Goal: Complete application form: Complete application form

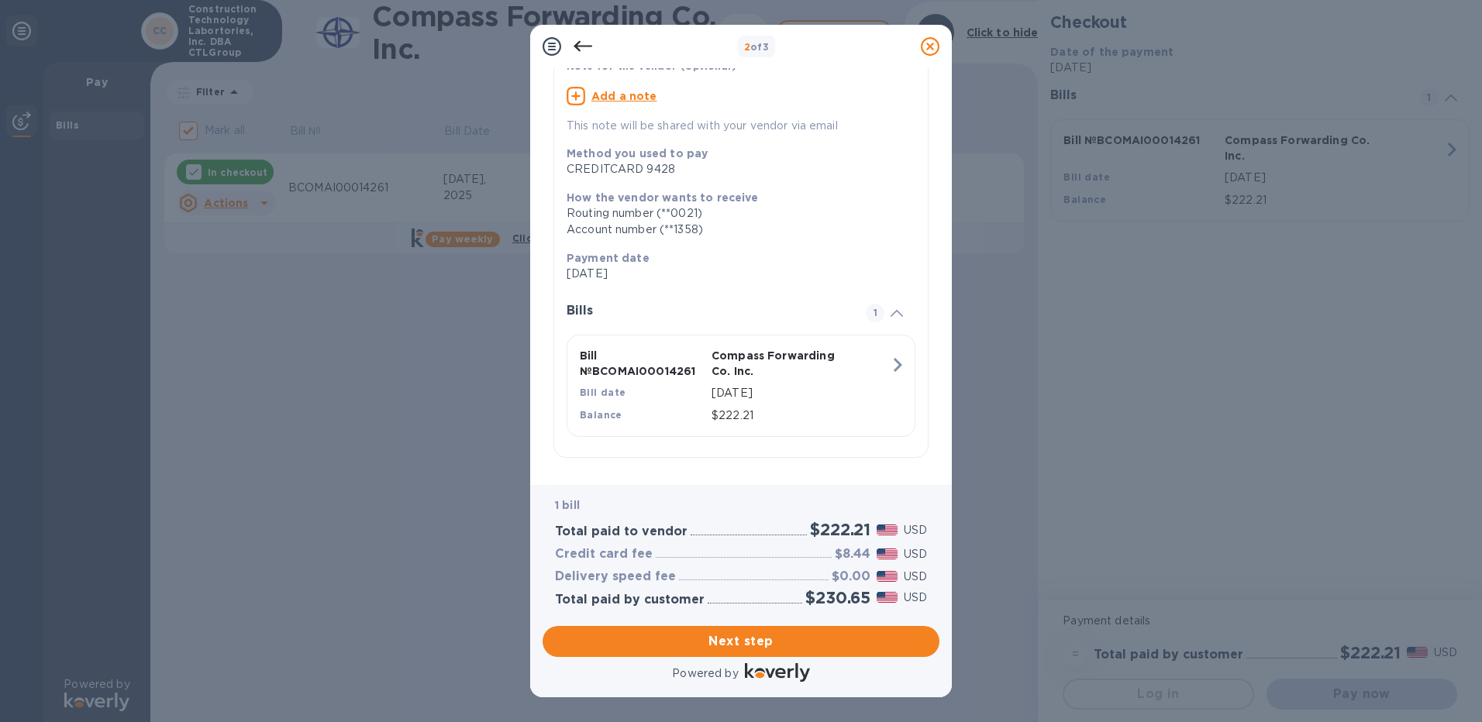
scroll to position [139, 0]
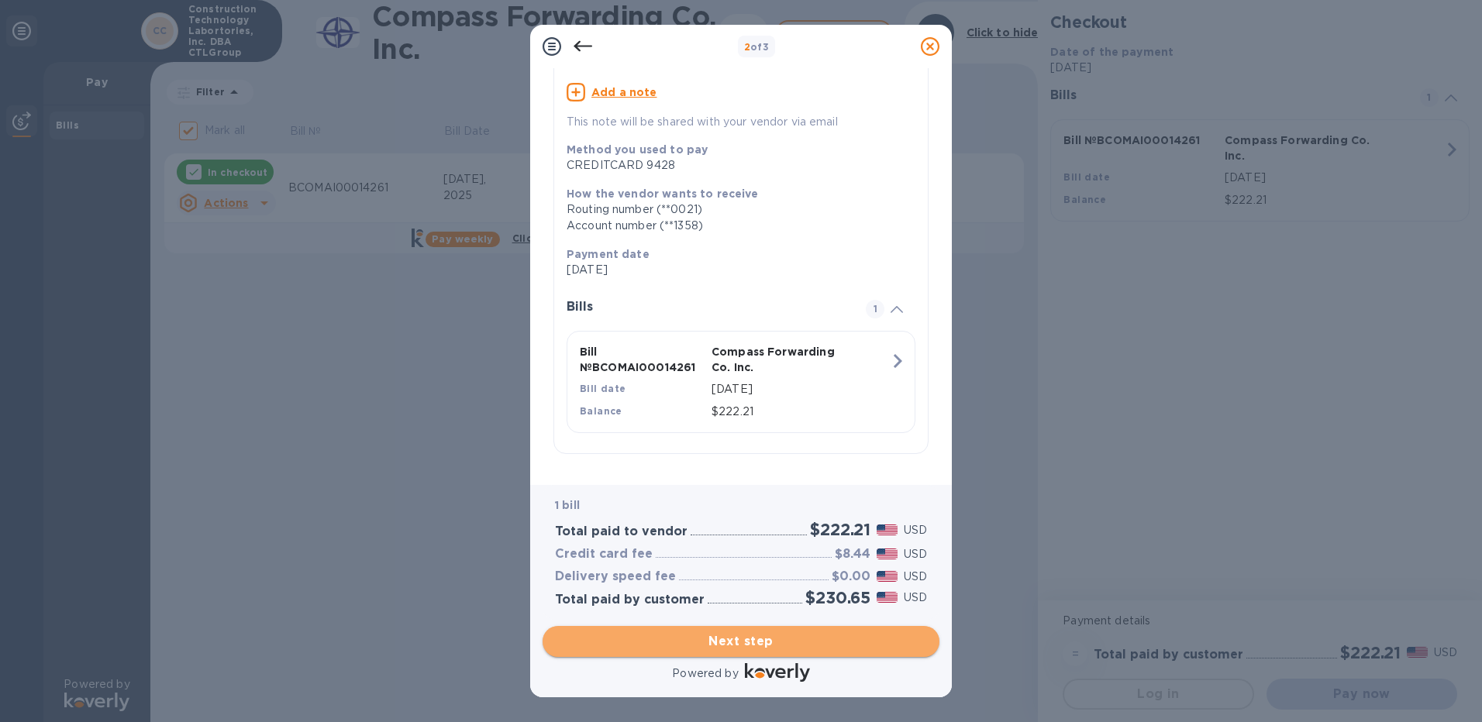
click at [771, 646] on span "Next step" at bounding box center [741, 641] width 372 height 19
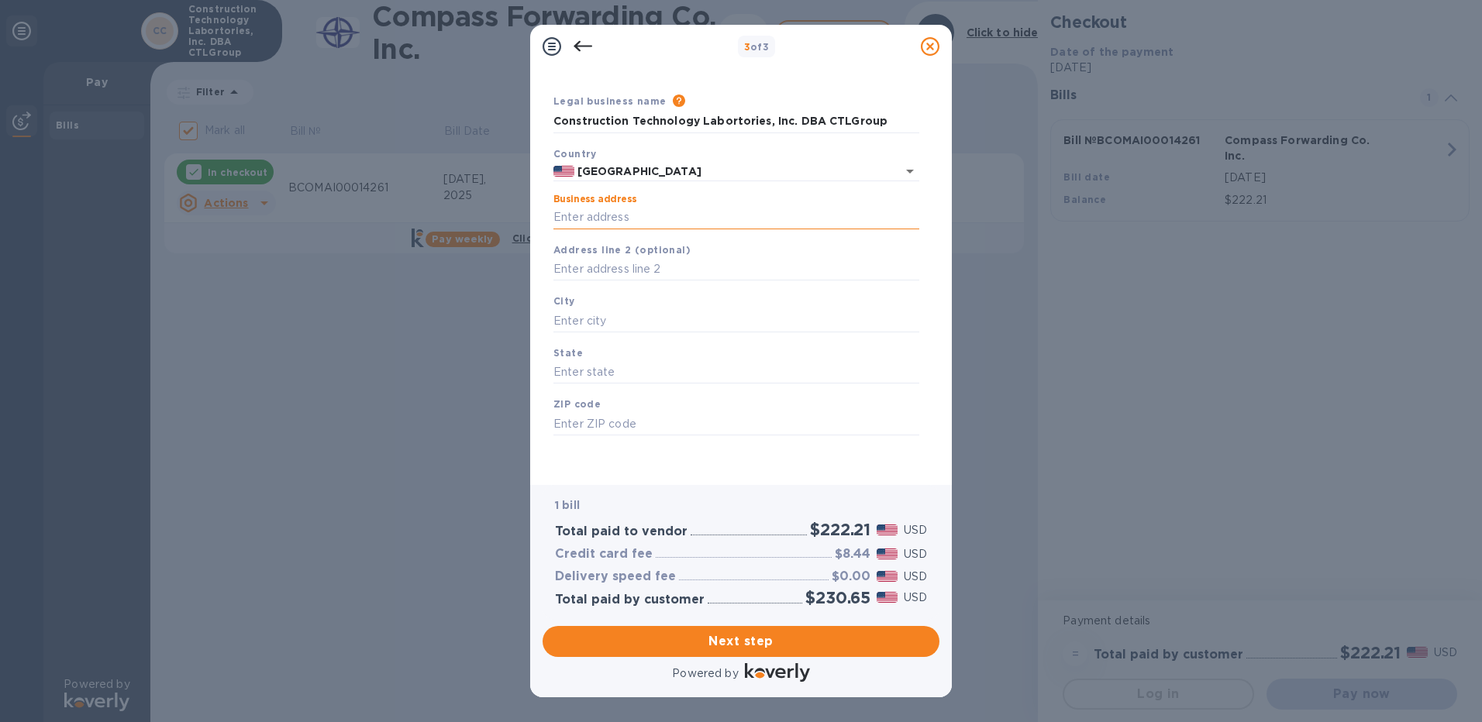
click at [608, 206] on input "Business address" at bounding box center [736, 217] width 366 height 23
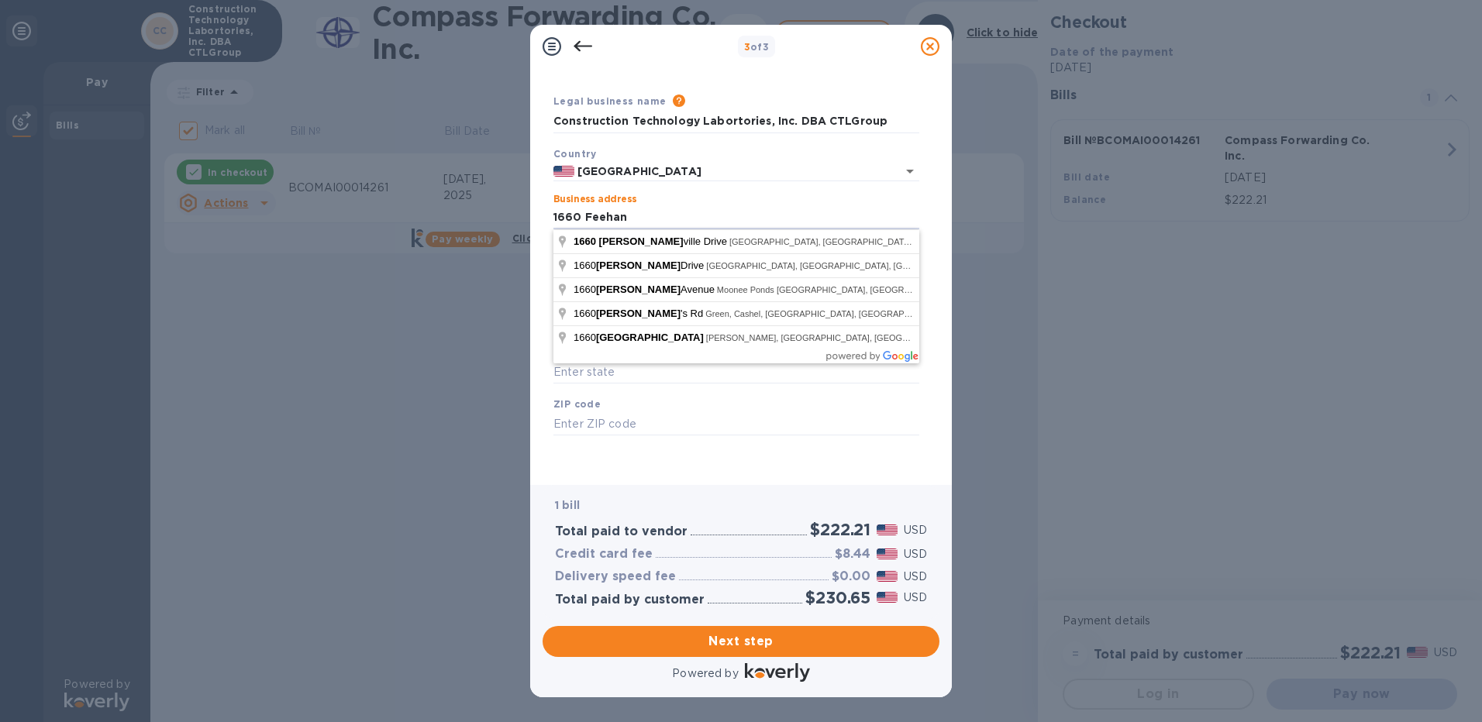
type input "[STREET_ADDRESS]"
type input "[GEOGRAPHIC_DATA]"
type input "IL"
type input "60056"
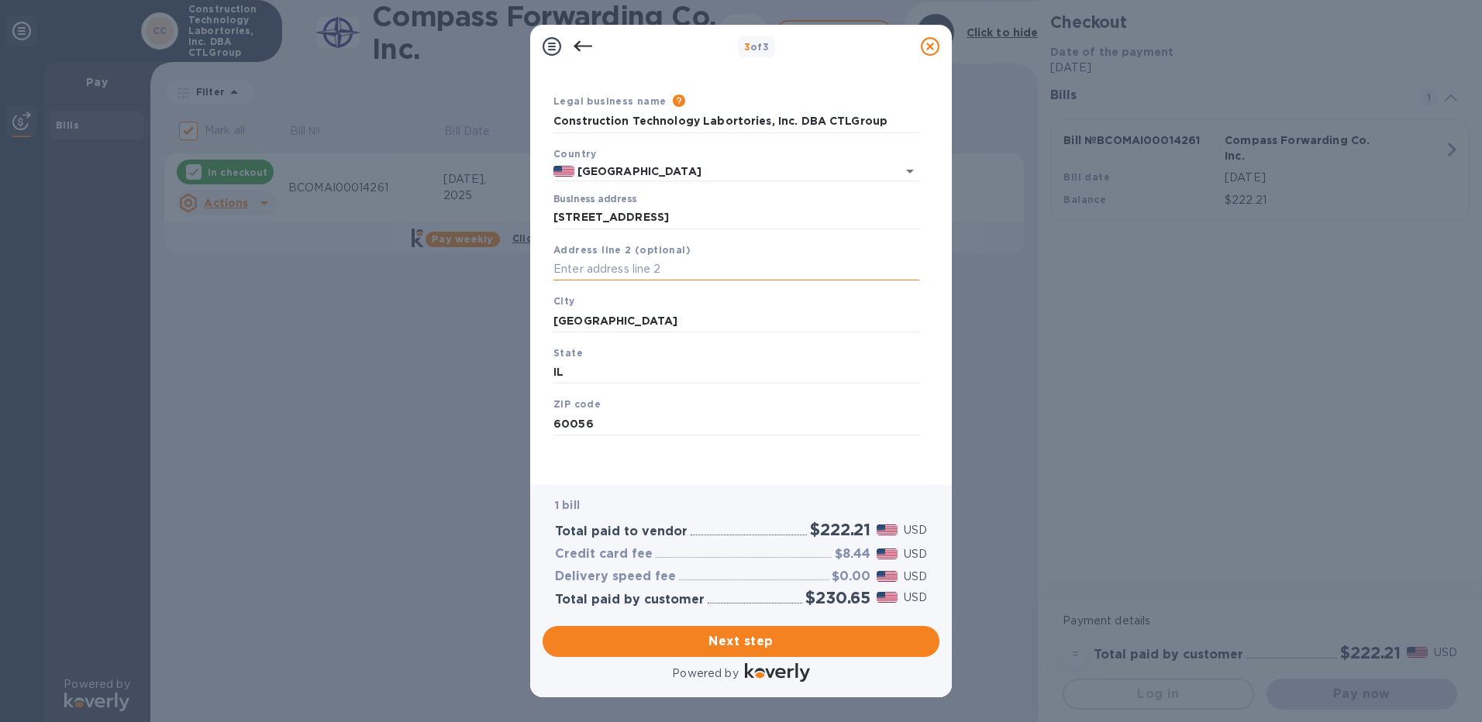
drag, startPoint x: 673, startPoint y: 247, endPoint x: 648, endPoint y: 264, distance: 30.7
click at [648, 264] on input "text" at bounding box center [736, 269] width 366 height 23
type input "Suite 300"
drag, startPoint x: 932, startPoint y: 446, endPoint x: 937, endPoint y: 384, distance: 61.5
click at [937, 384] on div "Business Information Legal business name Please provide the legal name that app…" at bounding box center [740, 270] width 397 height 405
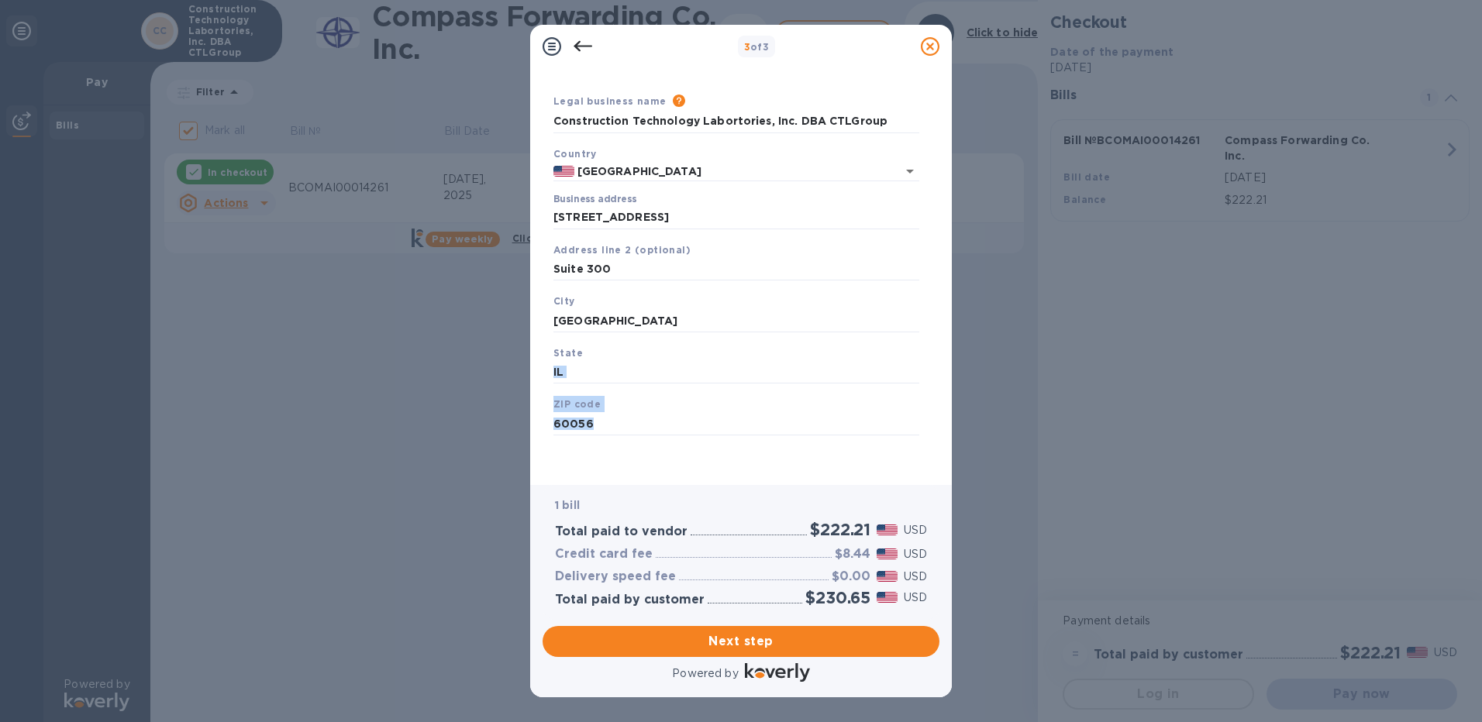
click at [809, 453] on div "Save" at bounding box center [736, 448] width 378 height 12
click at [738, 647] on span "Next step" at bounding box center [741, 641] width 372 height 19
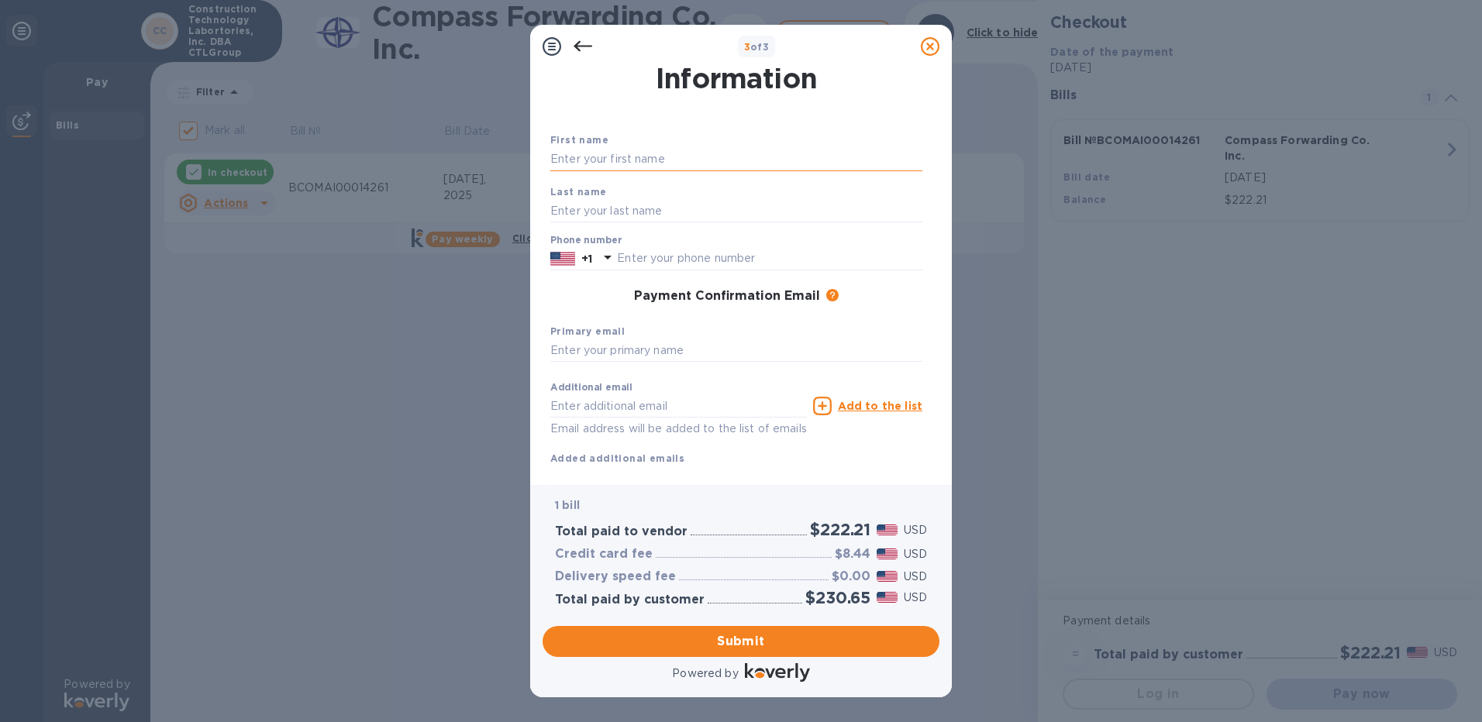
click at [616, 155] on input "text" at bounding box center [736, 159] width 372 height 23
type input "[PERSON_NAME]"
click at [873, 346] on input "text" at bounding box center [736, 350] width 372 height 23
type input "[EMAIL_ADDRESS][DOMAIN_NAME]"
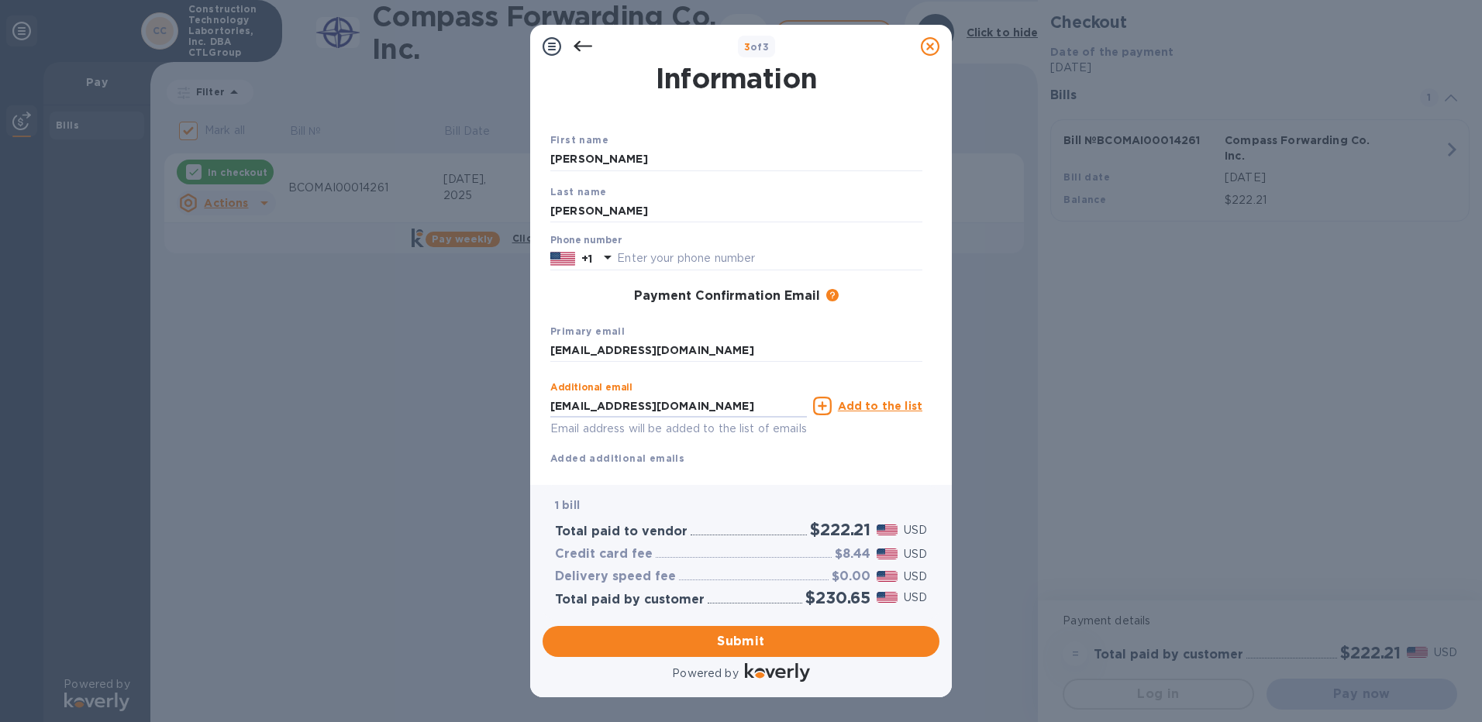
type input "[EMAIL_ADDRESS][DOMAIN_NAME]"
click at [891, 465] on div "Additional email [EMAIL_ADDRESS][DOMAIN_NAME] Email address will be added to th…" at bounding box center [736, 420] width 372 height 92
click at [755, 647] on span "Submit" at bounding box center [741, 641] width 372 height 19
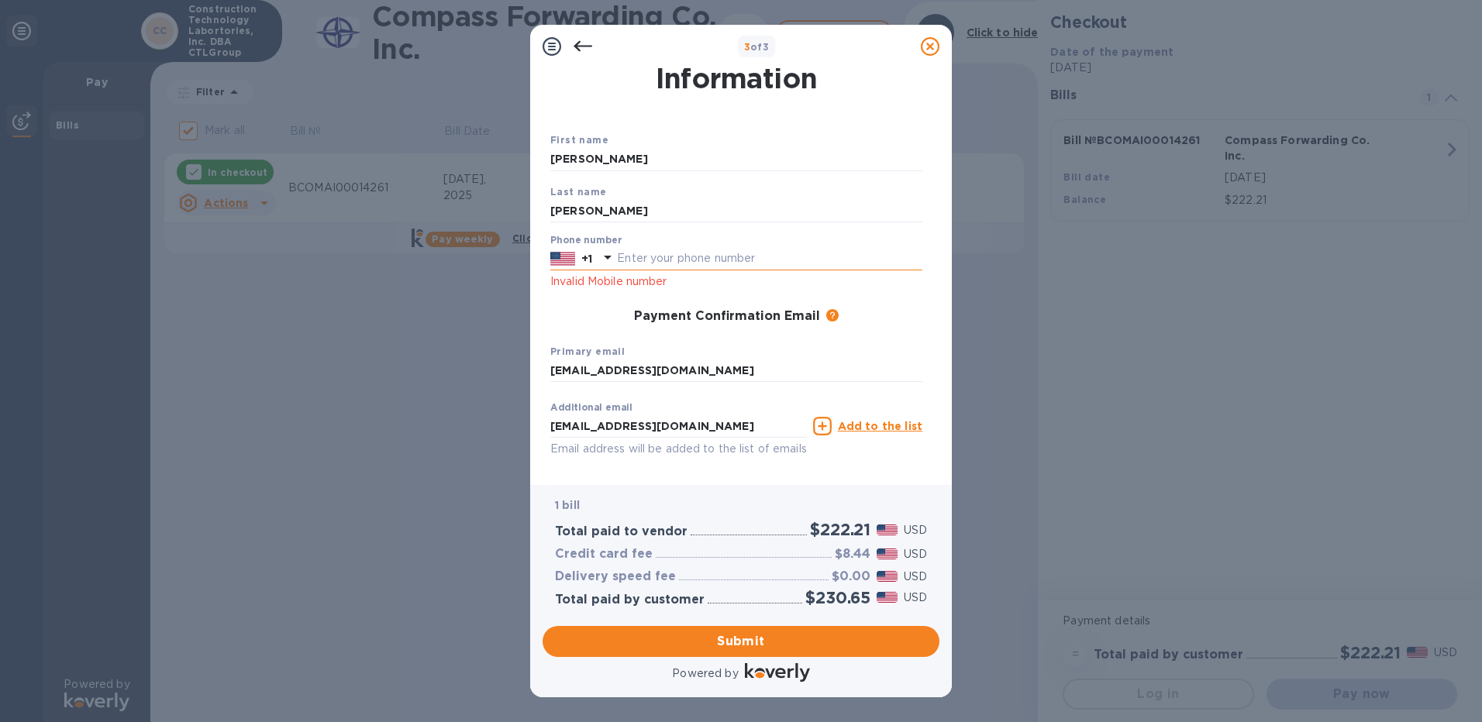
click at [635, 250] on div "Phone number +1 Invalid Mobile number" at bounding box center [736, 263] width 372 height 56
click at [665, 245] on div "Phone number +1 Invalid Mobile number" at bounding box center [736, 263] width 372 height 56
click at [622, 258] on input "text" at bounding box center [769, 258] width 305 height 23
type input "8479723174"
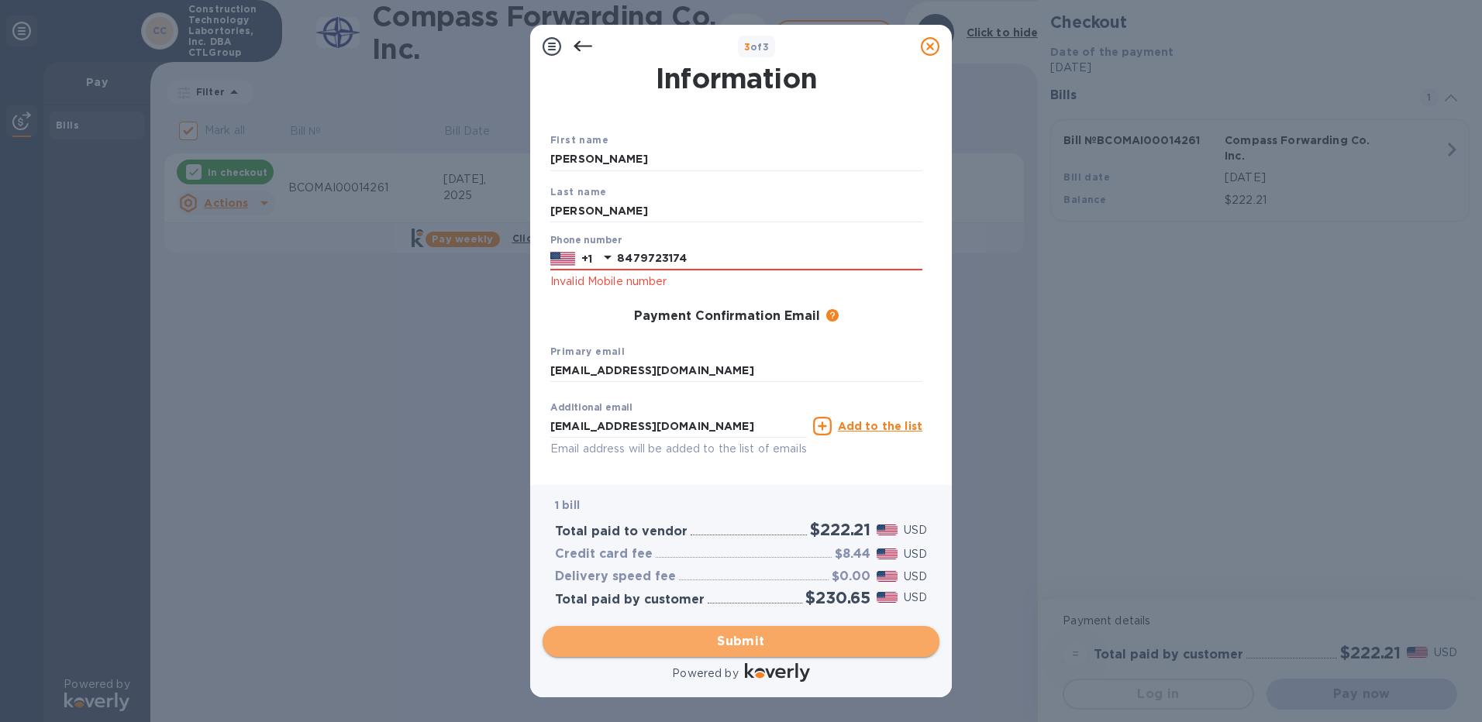
click at [758, 641] on span "Submit" at bounding box center [741, 641] width 372 height 19
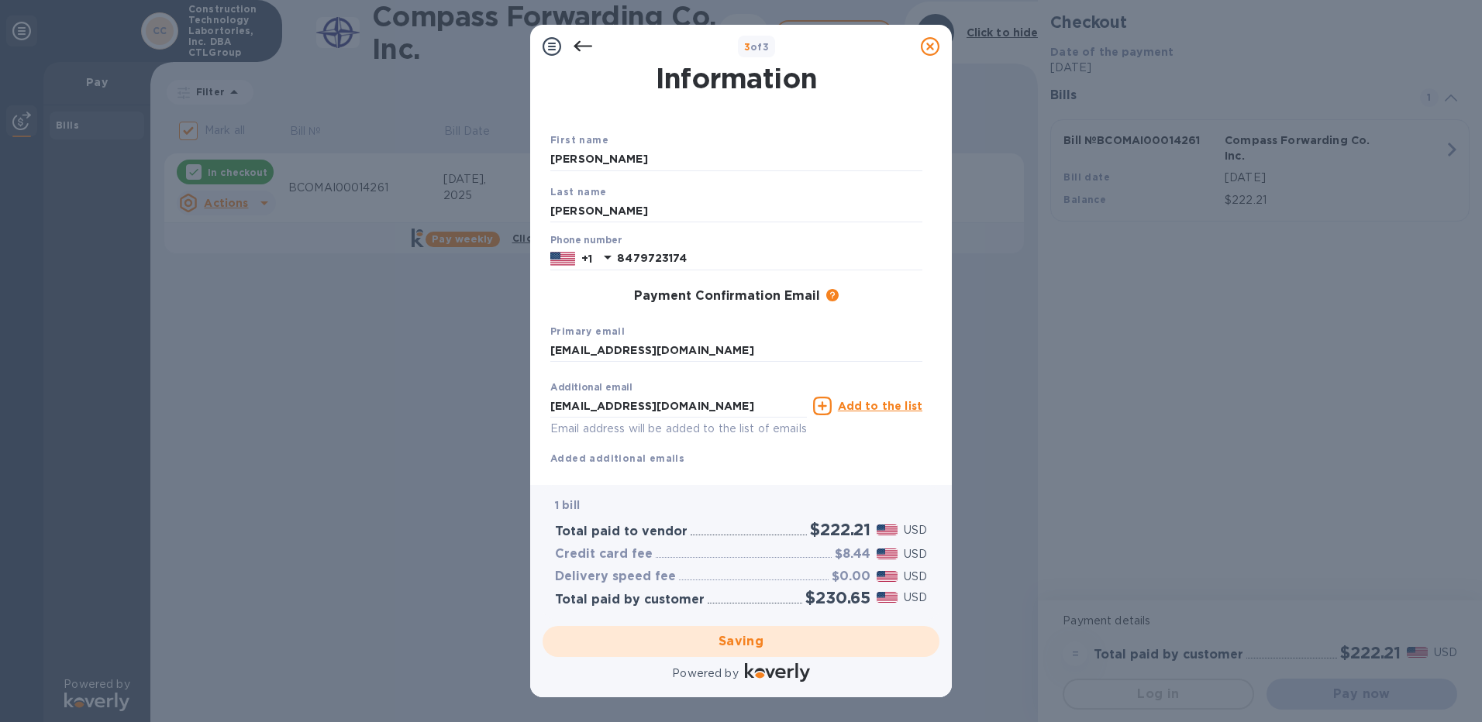
checkbox input "false"
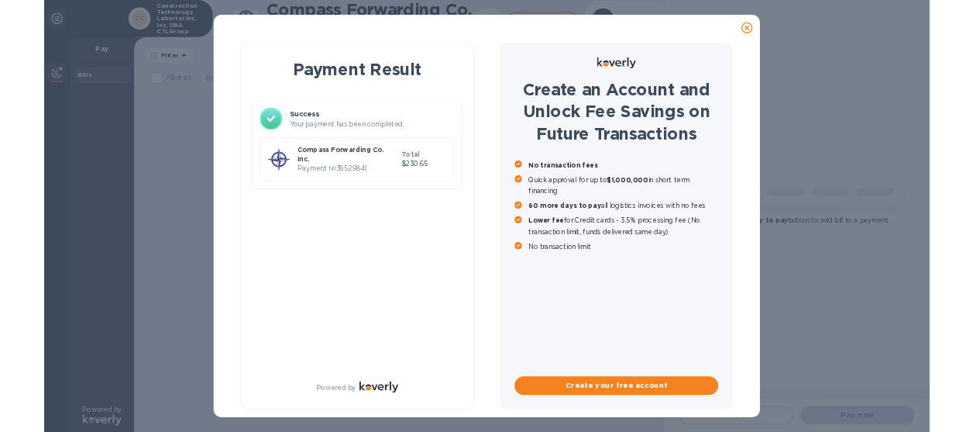
scroll to position [0, 0]
